Goal: Information Seeking & Learning: Learn about a topic

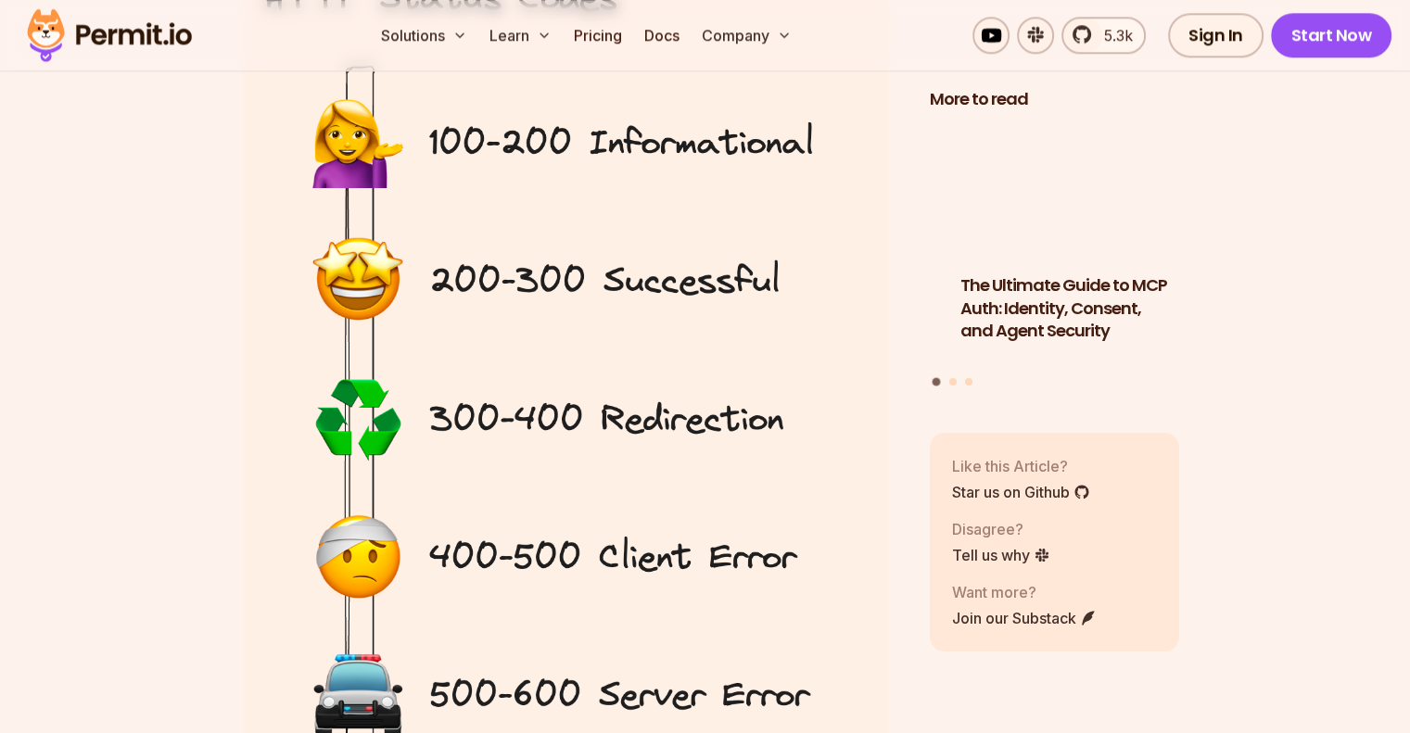
scroll to position [2132, 0]
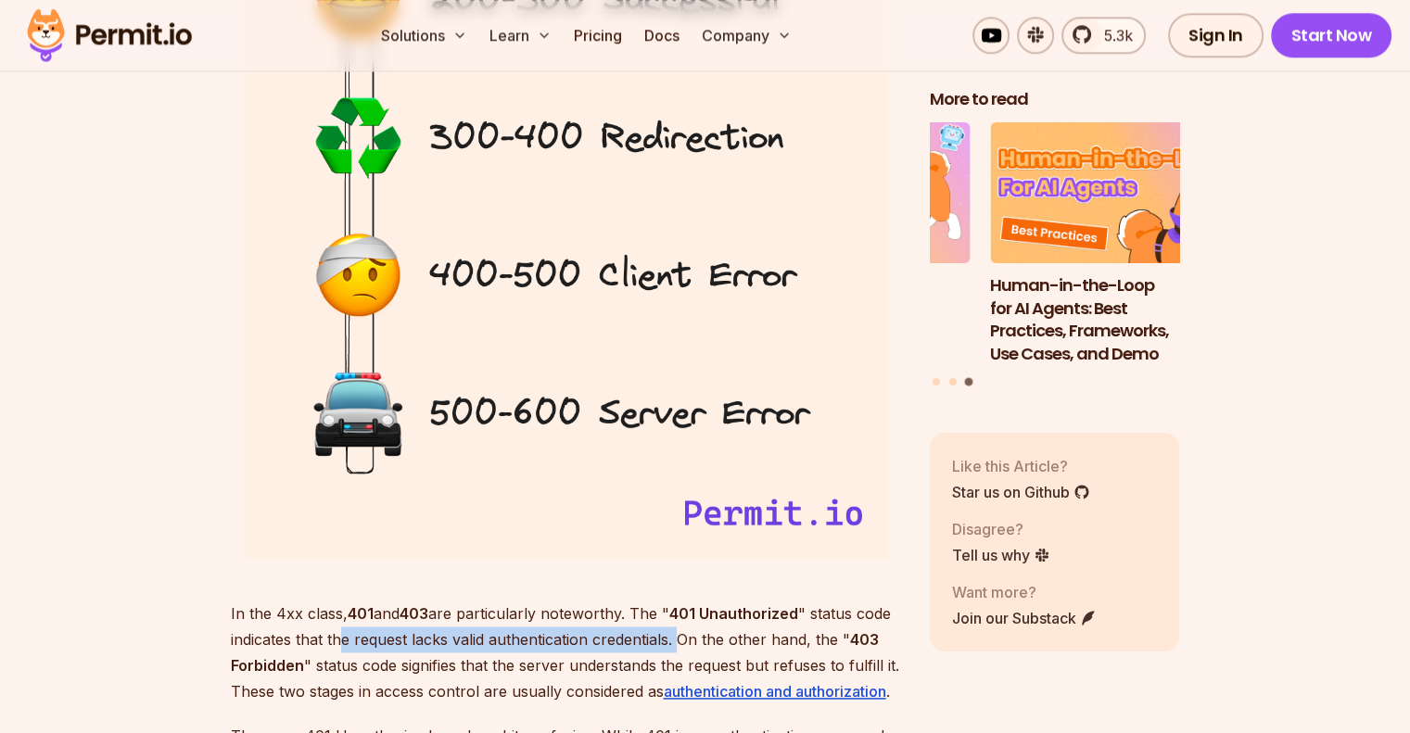
drag, startPoint x: 344, startPoint y: 650, endPoint x: 679, endPoint y: 644, distance: 334.7
click at [679, 644] on p "In the 4xx class, 401 and 403 are particularly noteworthy. The " 401 Unauthoriz…" at bounding box center [565, 653] width 669 height 104
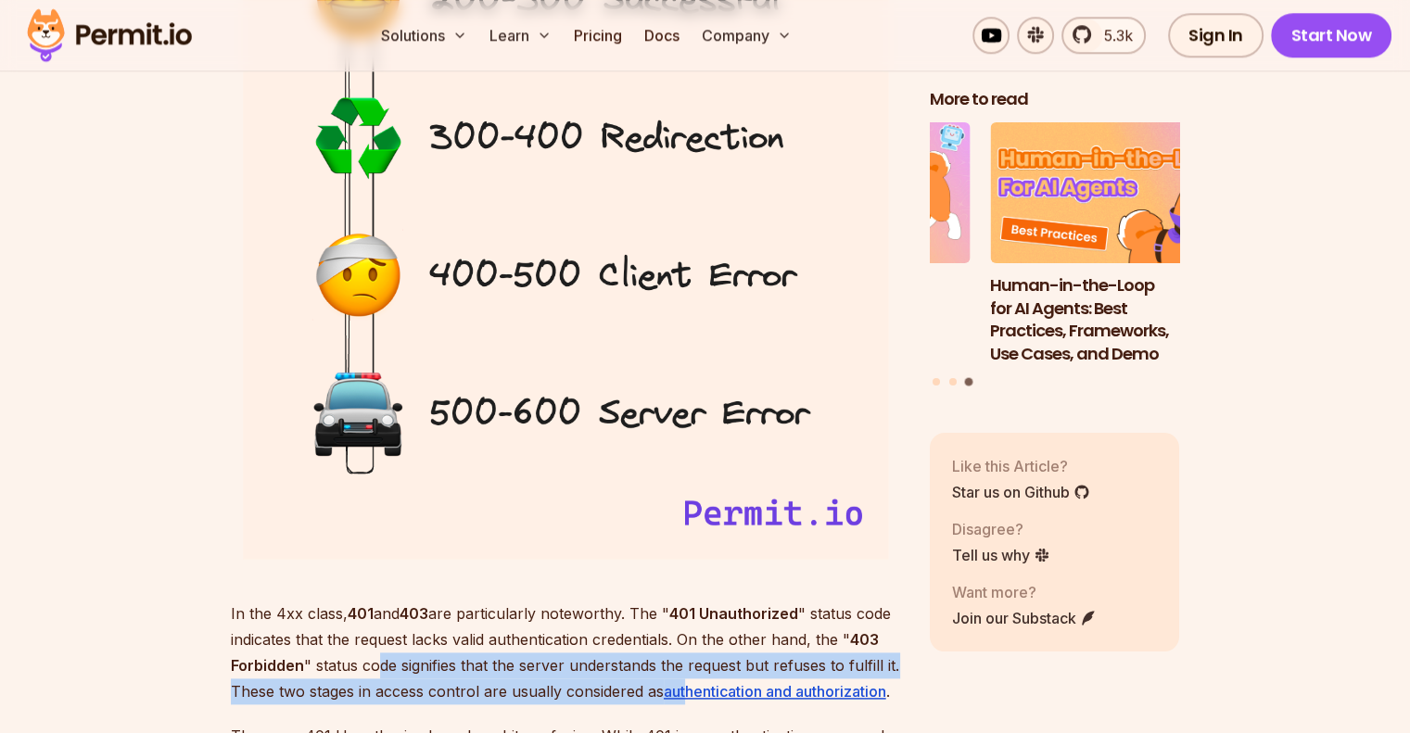
drag, startPoint x: 380, startPoint y: 669, endPoint x: 687, endPoint y: 680, distance: 307.0
click at [687, 680] on p "In the 4xx class, 401 and 403 are particularly noteworthy. The " 401 Unauthoriz…" at bounding box center [565, 653] width 669 height 104
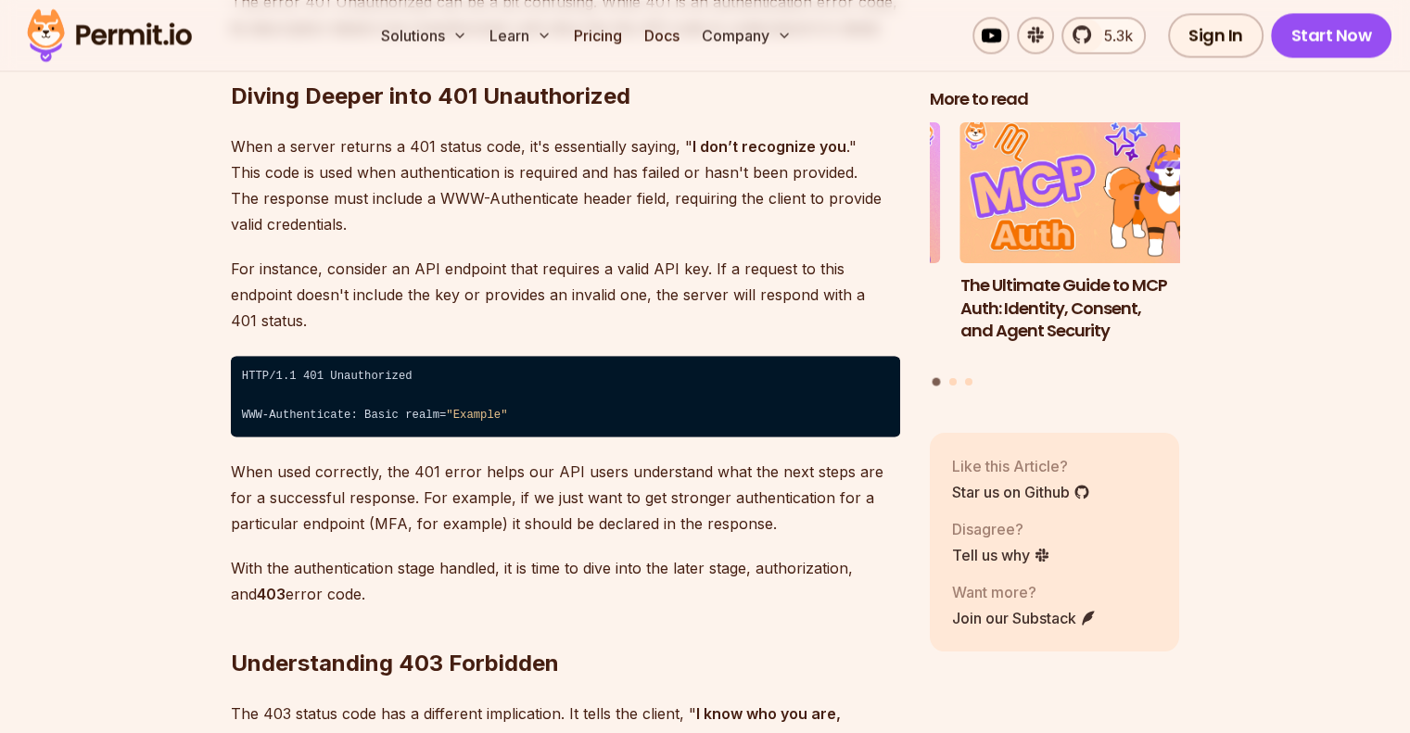
scroll to position [3059, 0]
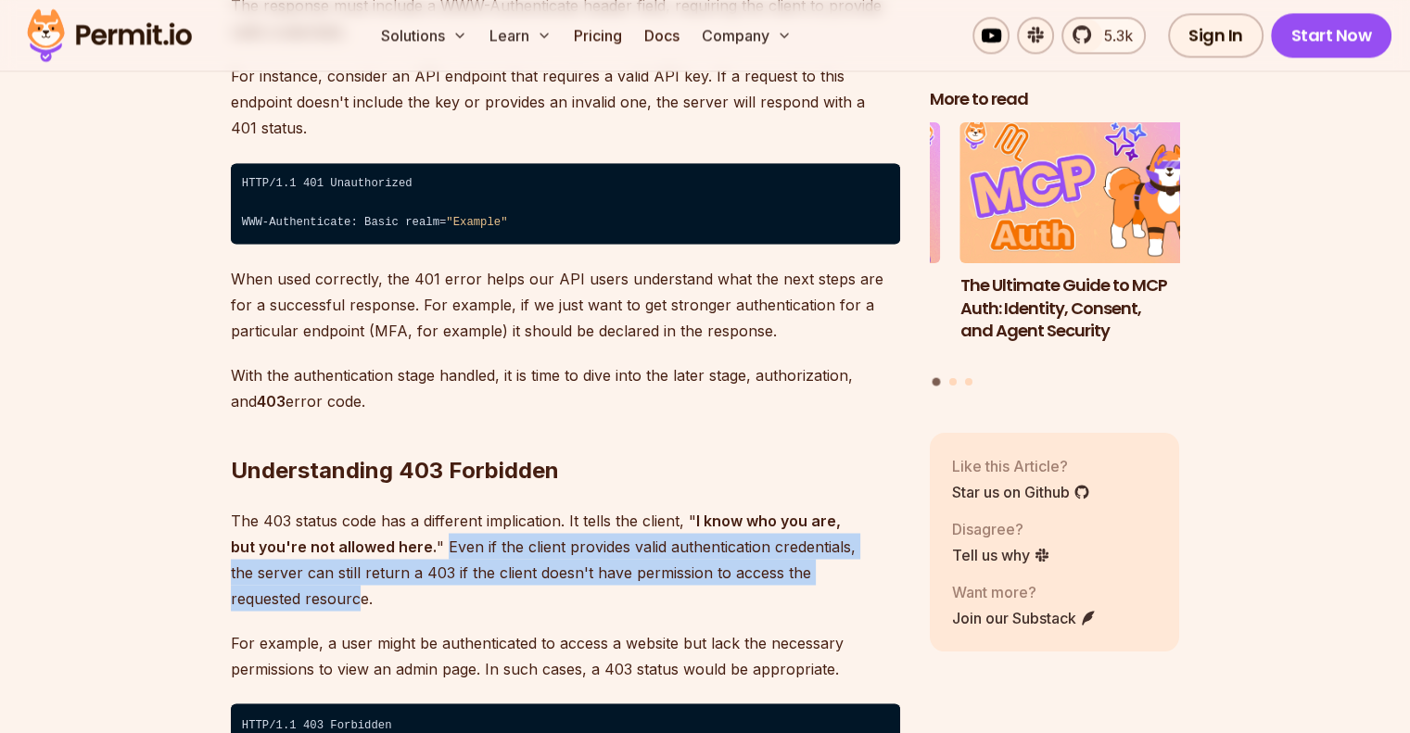
drag, startPoint x: 415, startPoint y: 520, endPoint x: 863, endPoint y: 537, distance: 448.1
click at [863, 537] on p "The 403 status code has a different implication. It tells the client, " I know …" at bounding box center [565, 559] width 669 height 104
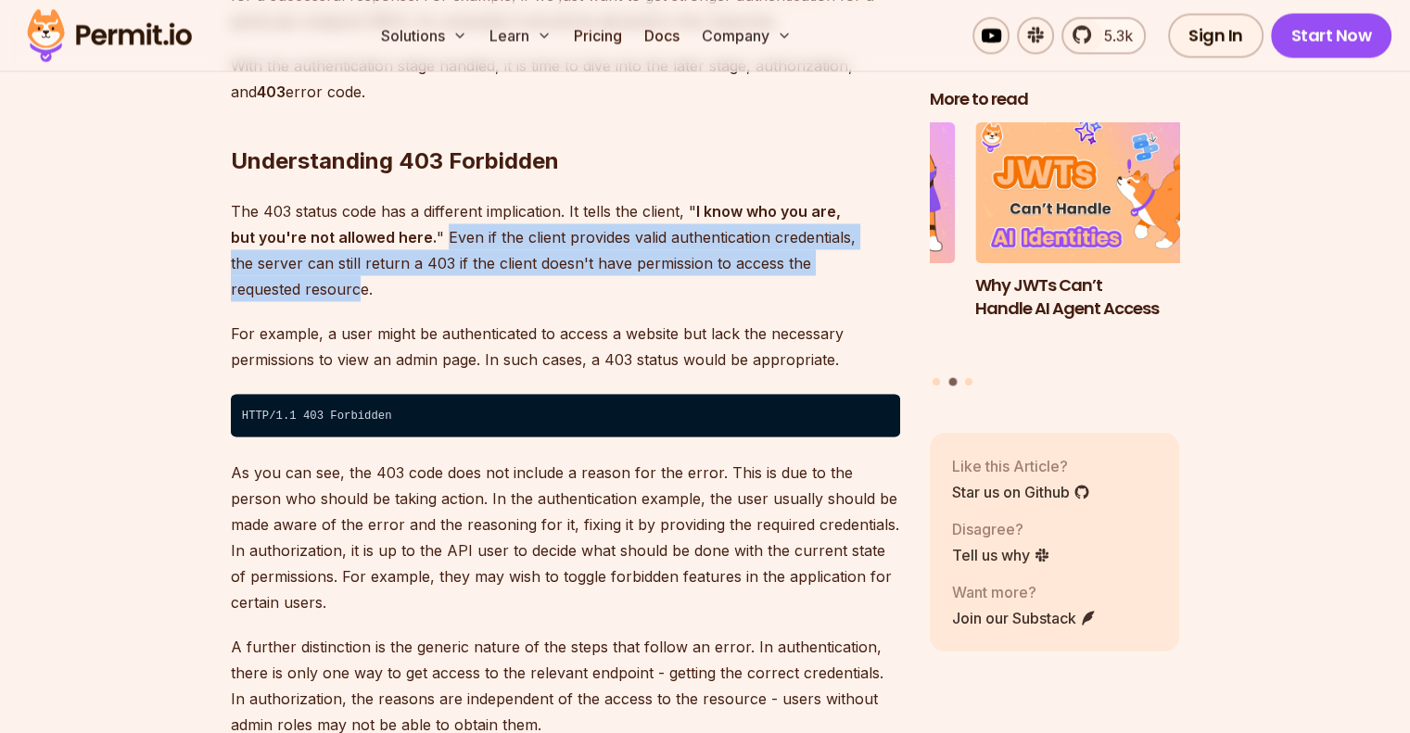
scroll to position [3337, 0]
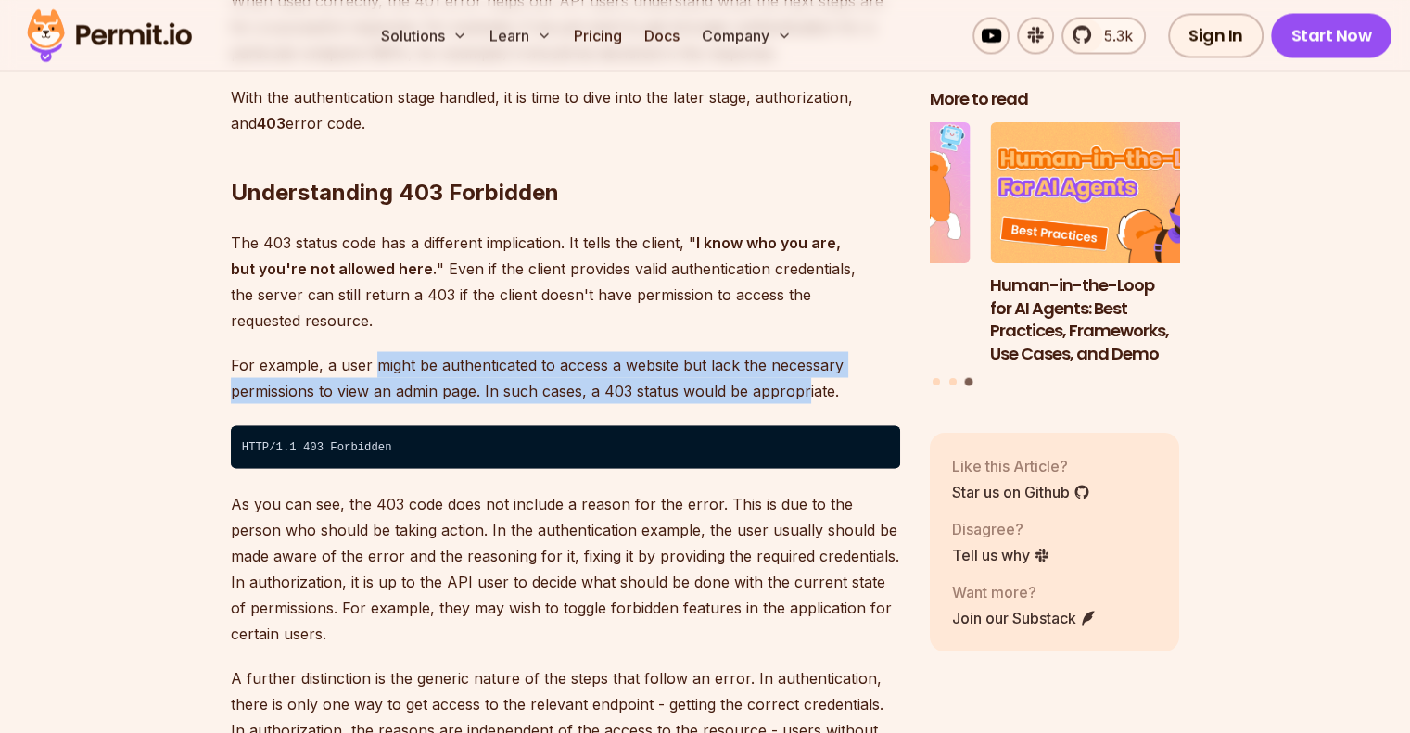
drag, startPoint x: 373, startPoint y: 317, endPoint x: 805, endPoint y: 329, distance: 432.2
click at [805, 351] on p "For example, a user might be authenticated to access a website but lack the nec…" at bounding box center [565, 377] width 669 height 52
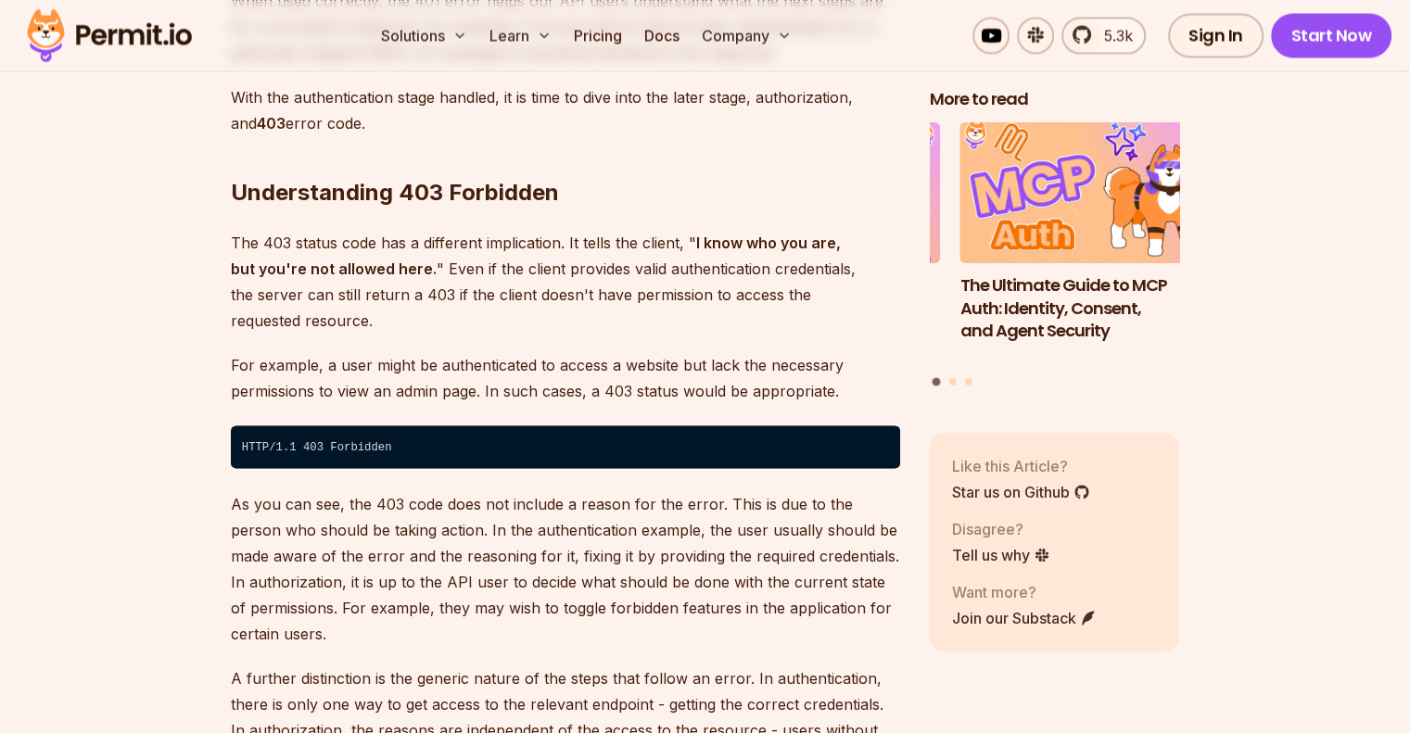
click at [702, 490] on p "As you can see, the 403 code does not include a reason for the error. This is d…" at bounding box center [565, 568] width 669 height 156
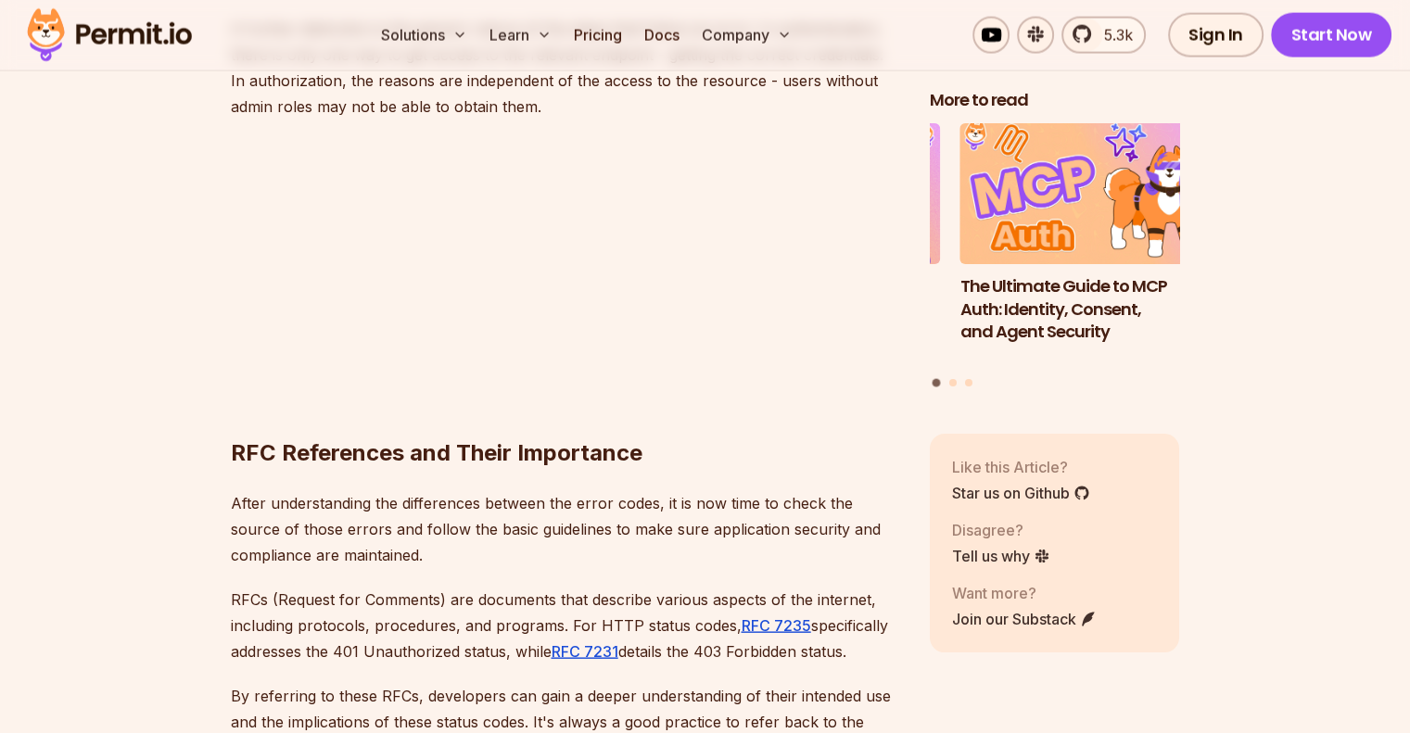
scroll to position [4264, 0]
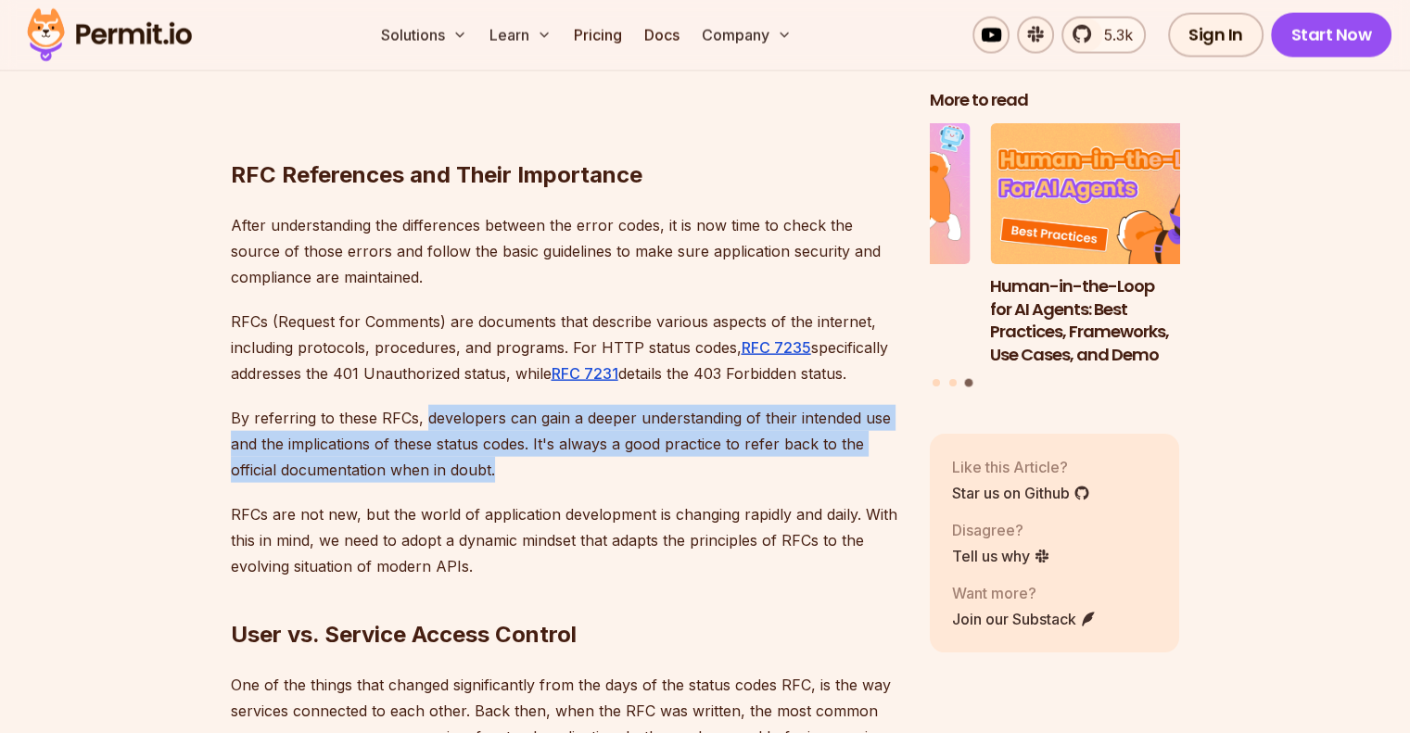
drag, startPoint x: 427, startPoint y: 370, endPoint x: 590, endPoint y: 414, distance: 168.2
click at [591, 414] on p "By referring to these RFCs, developers can gain a deeper understanding of their…" at bounding box center [565, 444] width 669 height 78
click at [561, 428] on p "By referring to these RFCs, developers can gain a deeper understanding of their…" at bounding box center [565, 444] width 669 height 78
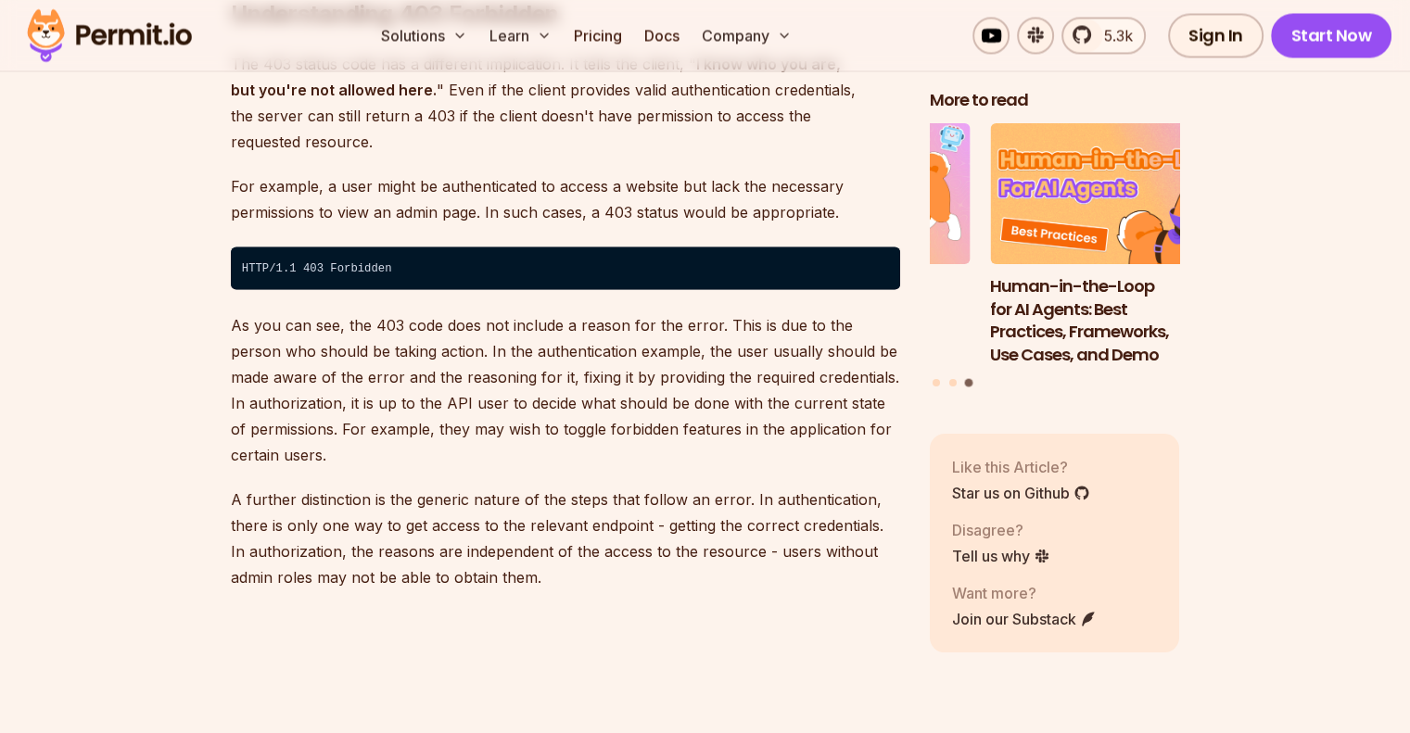
scroll to position [3523, 0]
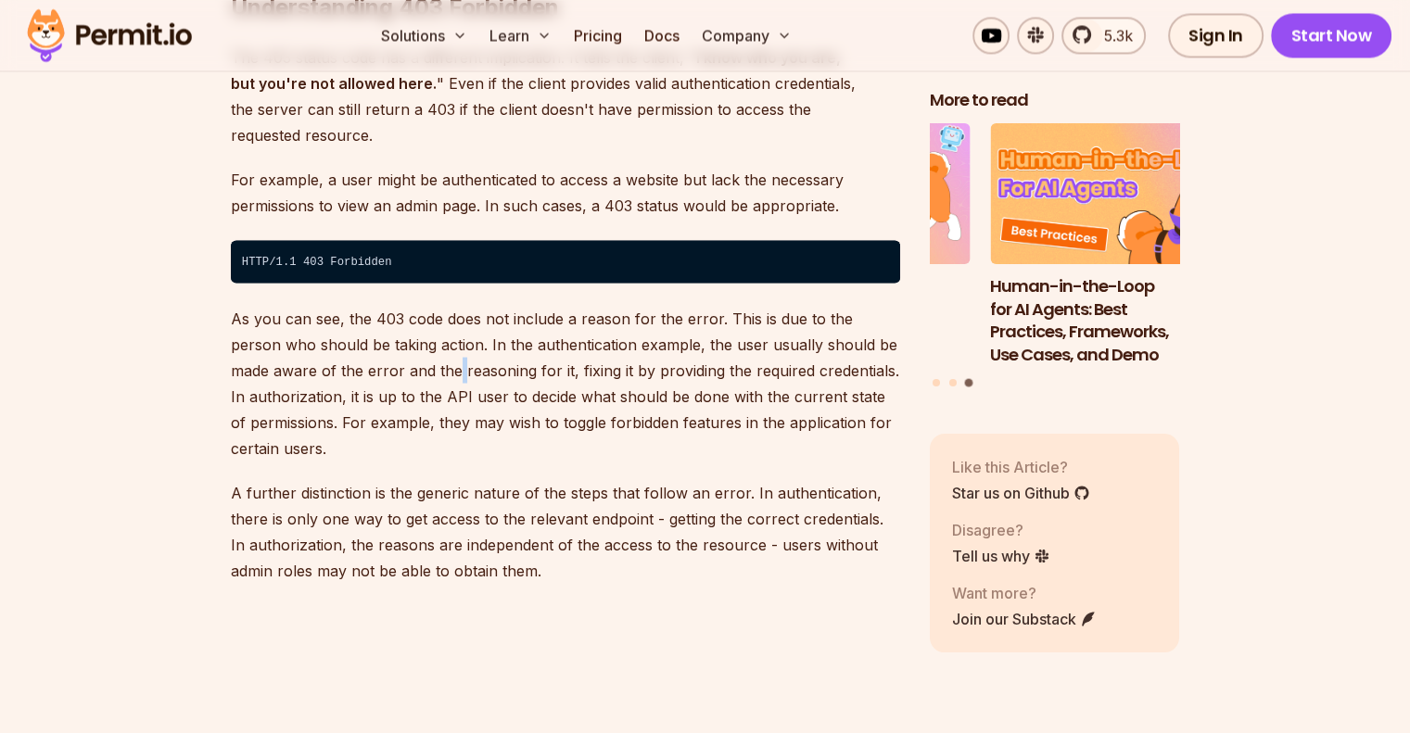
click at [414, 316] on p "As you can see, the 403 code does not include a reason for the error. This is d…" at bounding box center [565, 383] width 669 height 156
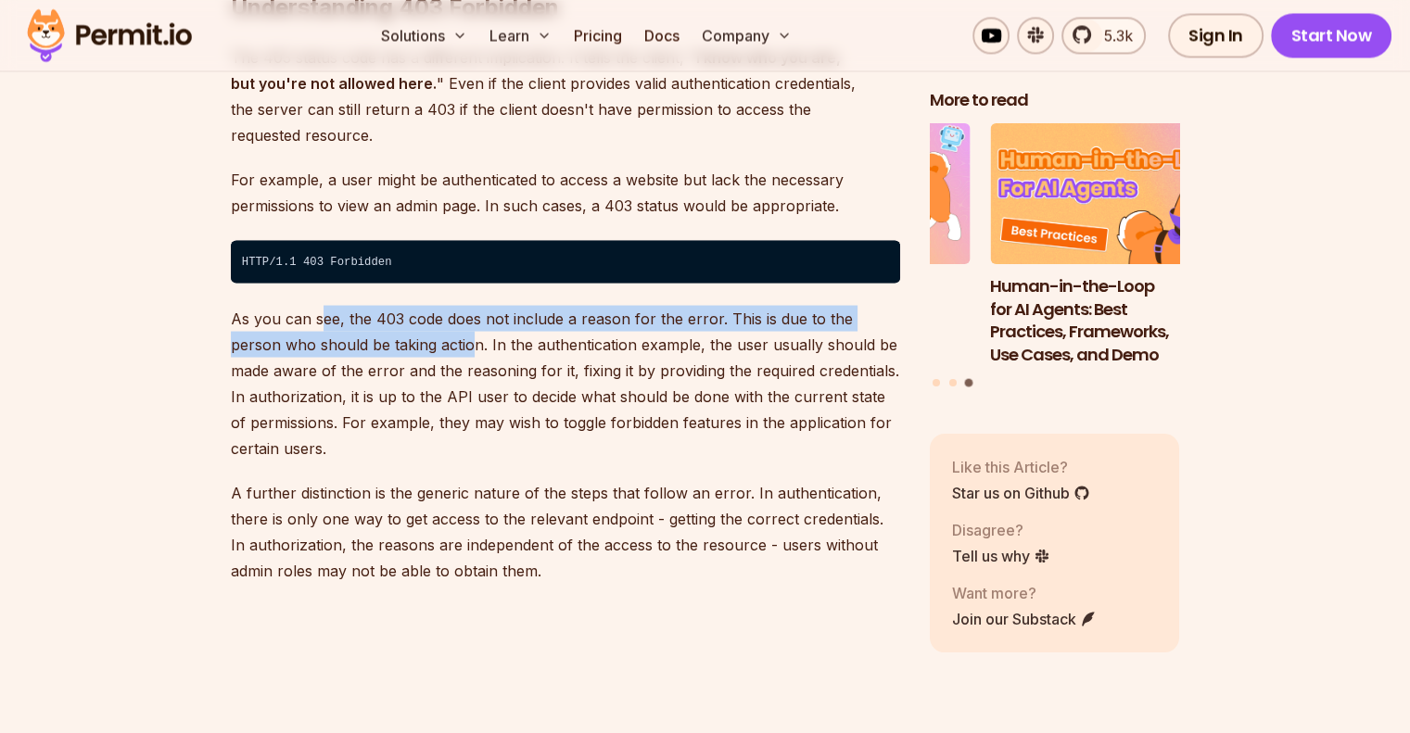
drag, startPoint x: 319, startPoint y: 277, endPoint x: 421, endPoint y: 284, distance: 102.2
click at [421, 305] on p "As you can see, the 403 code does not include a reason for the error. This is d…" at bounding box center [565, 383] width 669 height 156
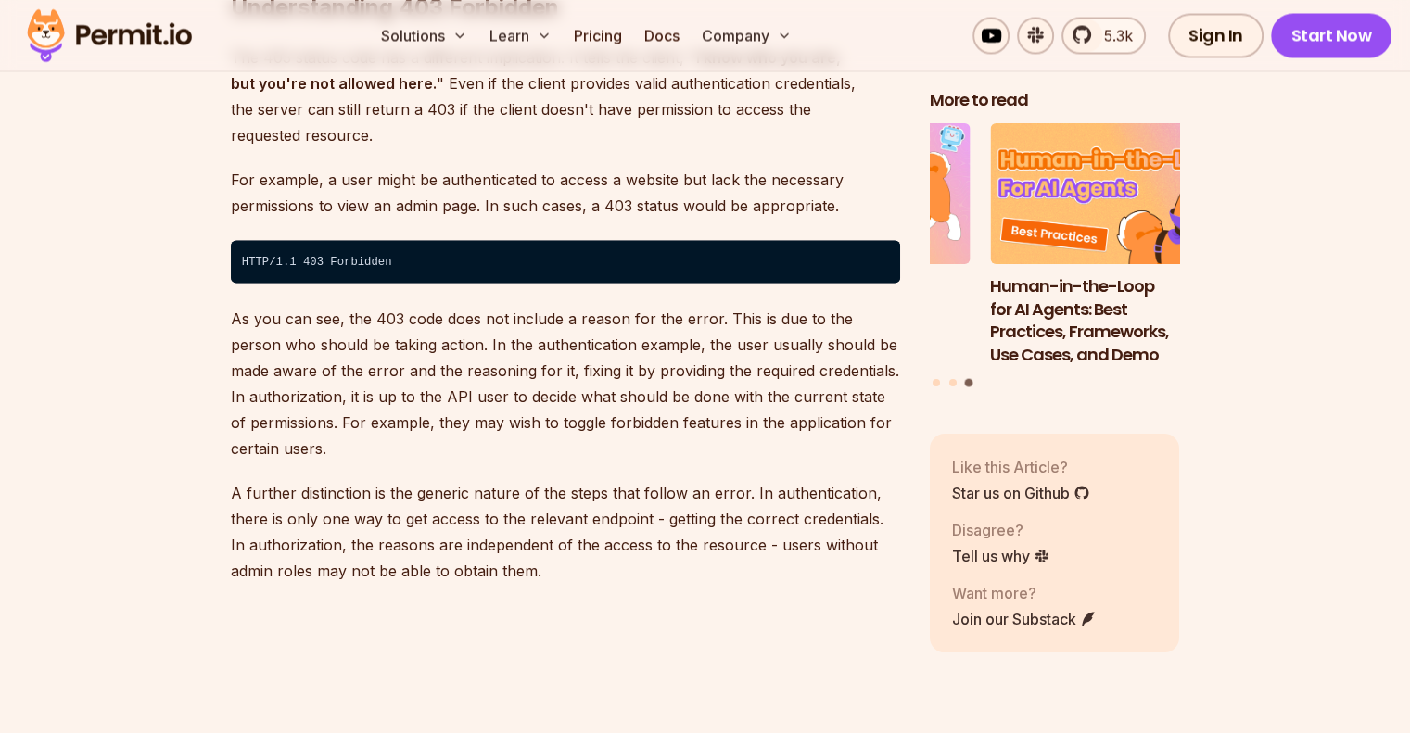
click at [480, 307] on p "As you can see, the 403 code does not include a reason for the error. This is d…" at bounding box center [565, 383] width 669 height 156
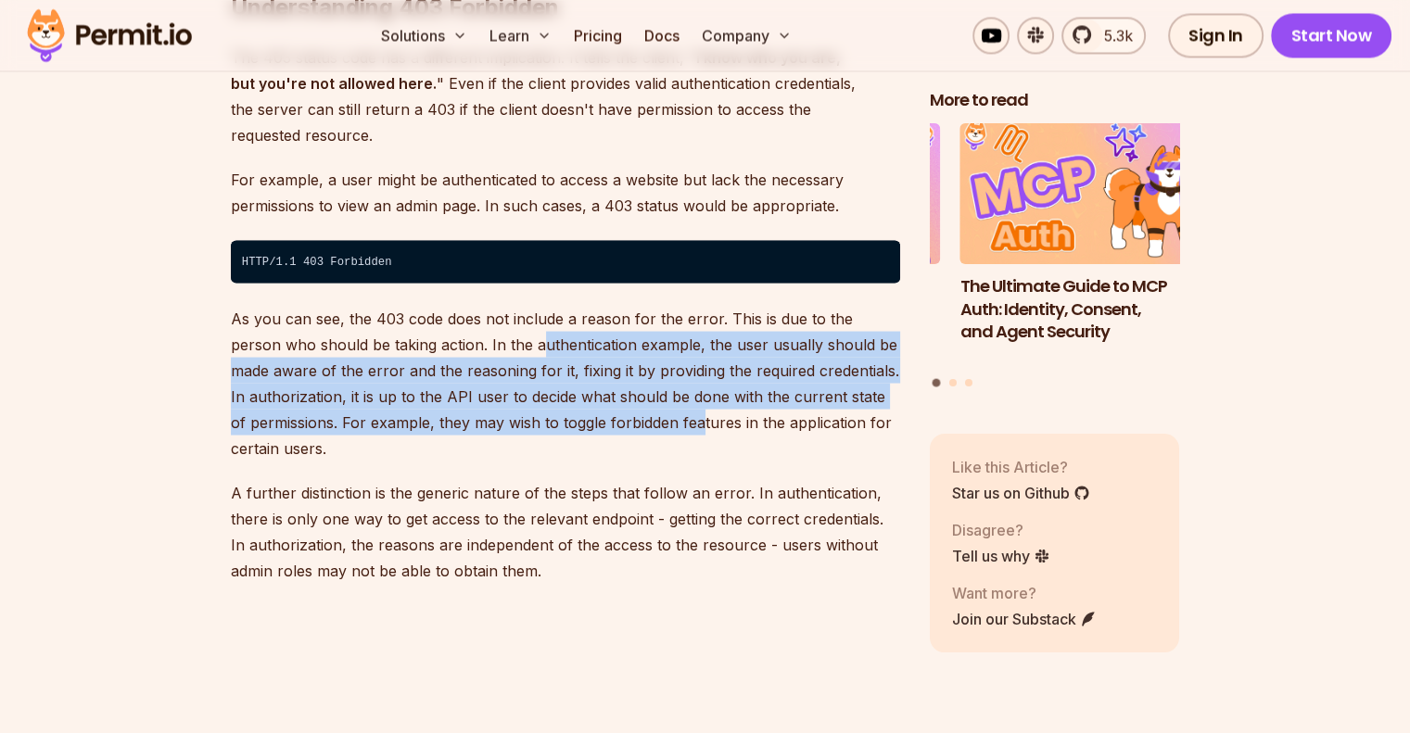
drag, startPoint x: 500, startPoint y: 311, endPoint x: 683, endPoint y: 381, distance: 196.6
click at [683, 381] on p "As you can see, the 403 code does not include a reason for the error. This is d…" at bounding box center [565, 383] width 669 height 156
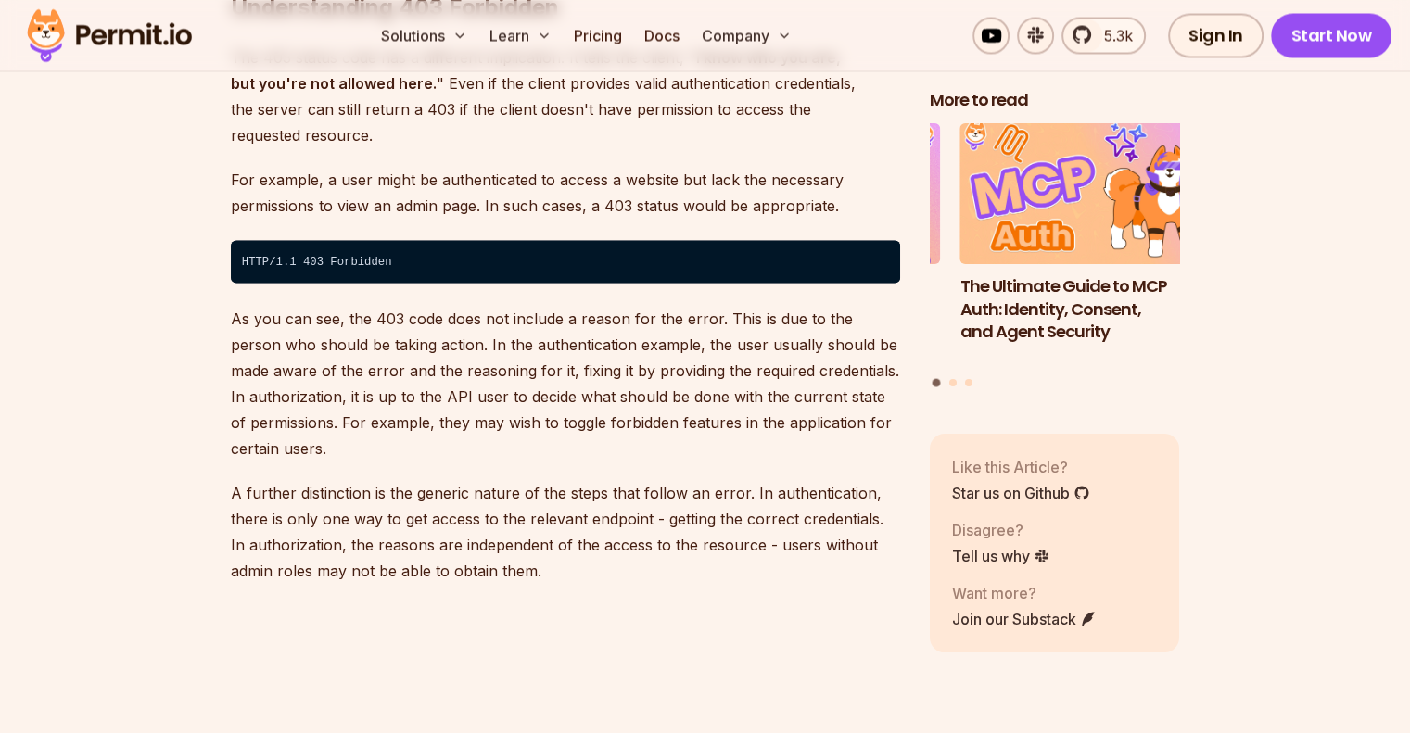
click at [688, 367] on p "As you can see, the 403 code does not include a reason for the error. This is d…" at bounding box center [565, 383] width 669 height 156
